Goal: Information Seeking & Learning: Learn about a topic

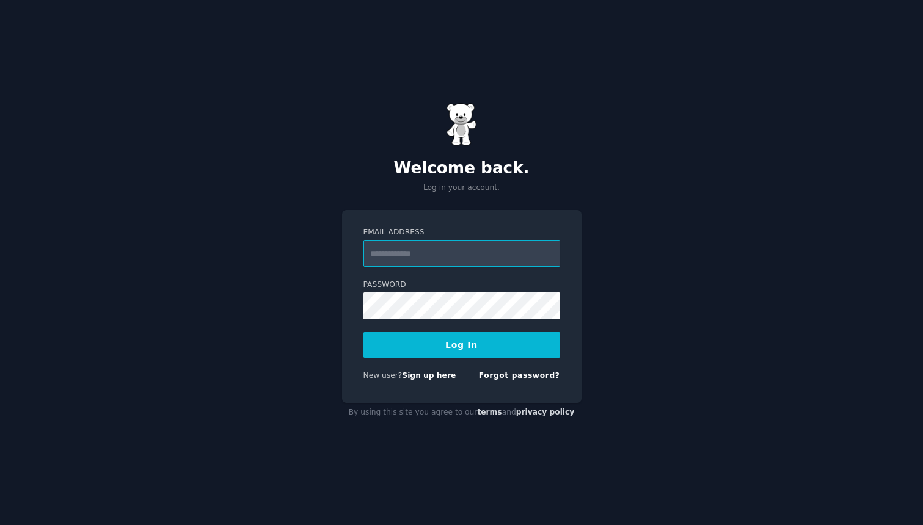
type input "**********"
click at [461, 344] on button "Log In" at bounding box center [461, 345] width 197 height 26
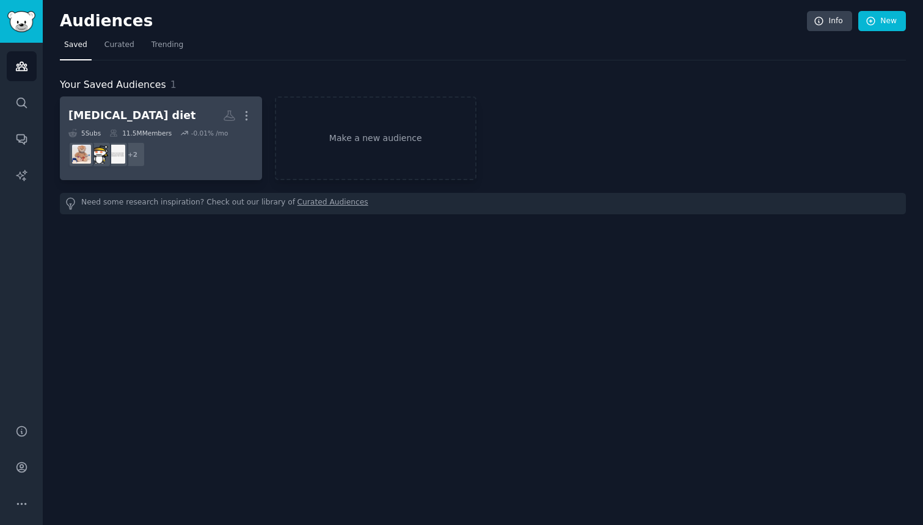
click at [181, 110] on h2 "[MEDICAL_DATA] diet Custom Audience More" at bounding box center [160, 115] width 185 height 21
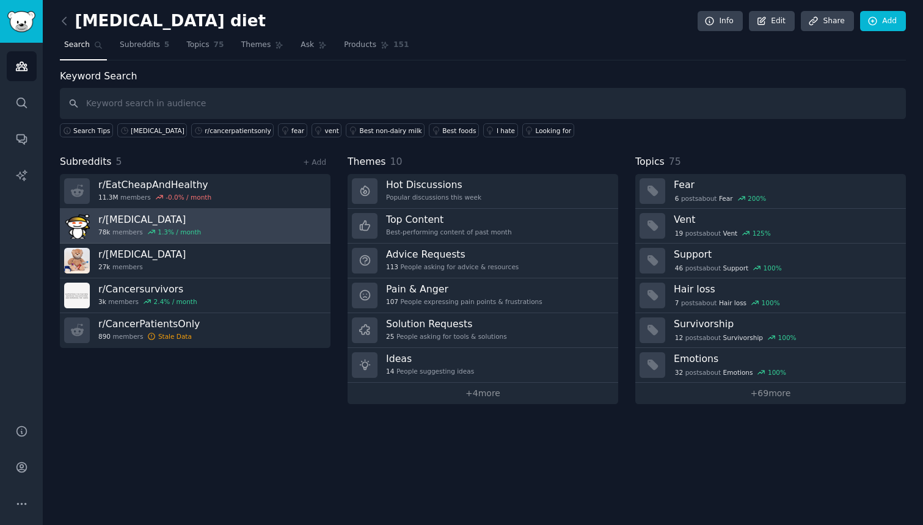
click at [235, 230] on link "r/ [MEDICAL_DATA] 78k members 1.3 % / month" at bounding box center [195, 226] width 270 height 35
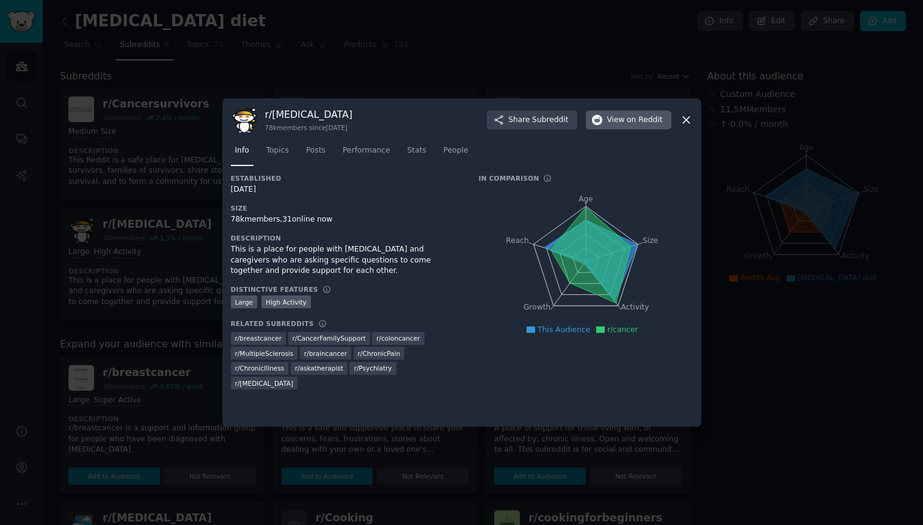
click at [649, 125] on span "on Reddit" at bounding box center [643, 120] width 35 height 11
click at [682, 120] on icon at bounding box center [686, 120] width 13 height 13
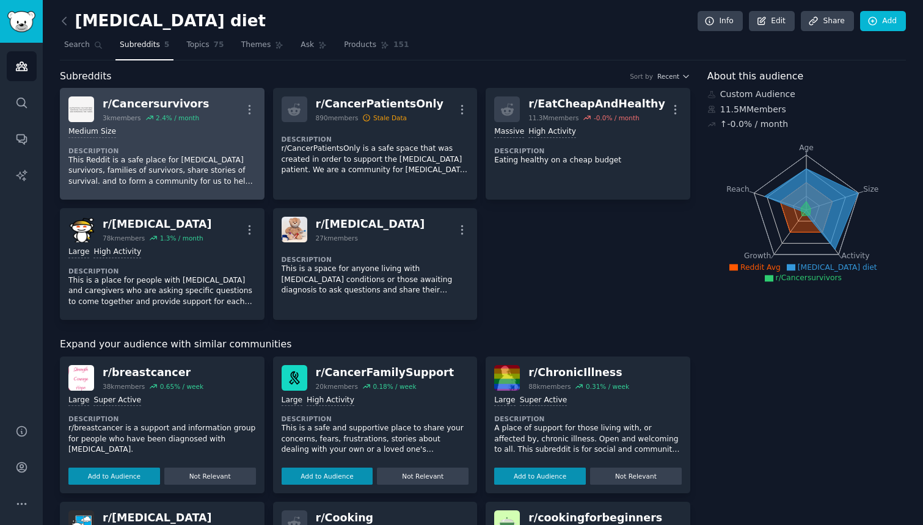
click at [211, 126] on div "Medium Size" at bounding box center [161, 132] width 187 height 12
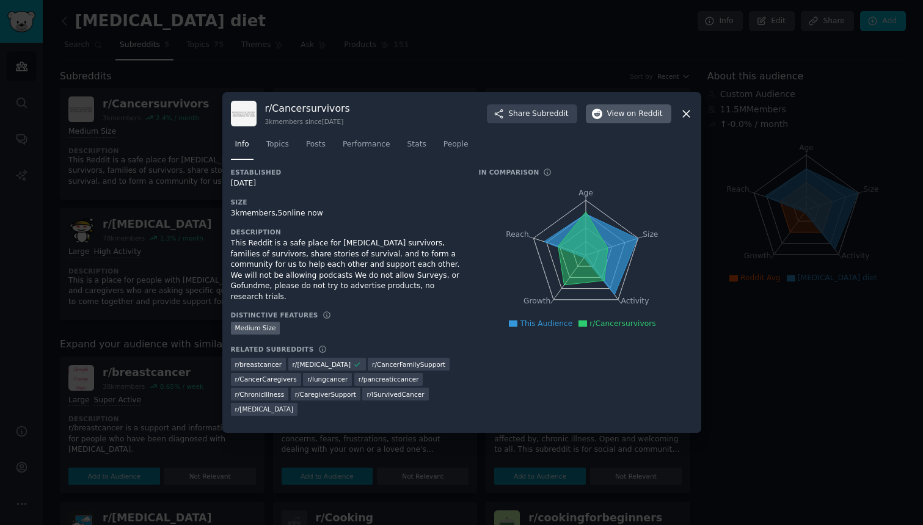
click at [603, 114] on button "View on Reddit" at bounding box center [628, 114] width 85 height 20
